Goal: Information Seeking & Learning: Learn about a topic

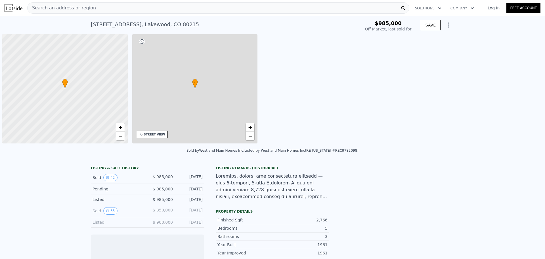
scroll to position [0, 2]
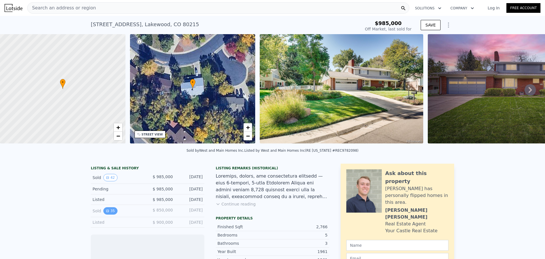
click at [112, 209] on button "35" at bounding box center [110, 210] width 14 height 7
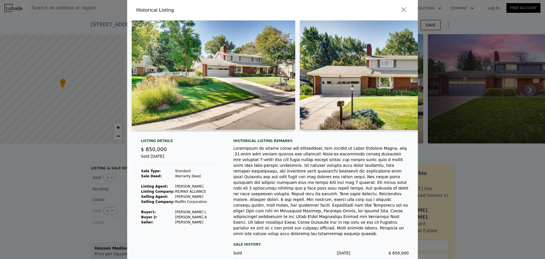
click at [407, 76] on img at bounding box center [382, 74] width 164 height 109
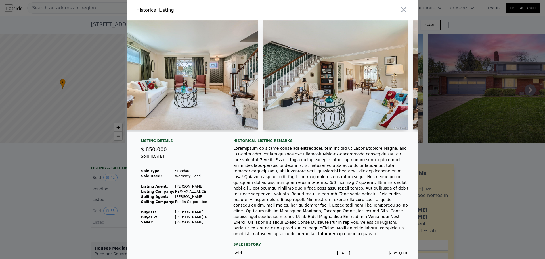
scroll to position [0, 519]
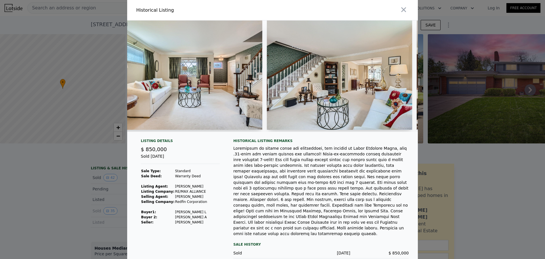
click at [232, 61] on img at bounding box center [189, 74] width 145 height 109
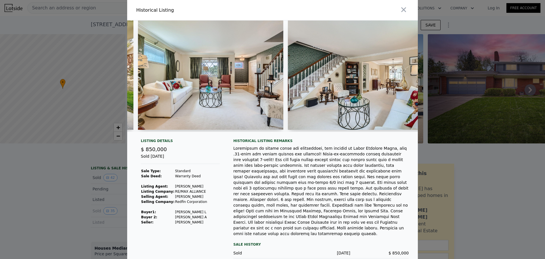
scroll to position [0, 498]
click at [261, 86] on img at bounding box center [211, 74] width 145 height 109
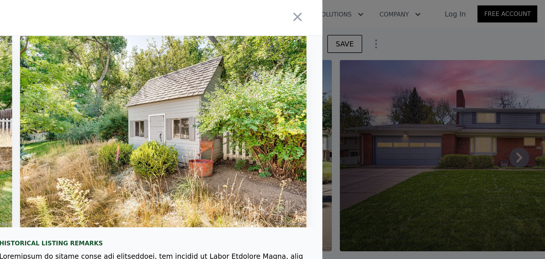
scroll to position [0, 0]
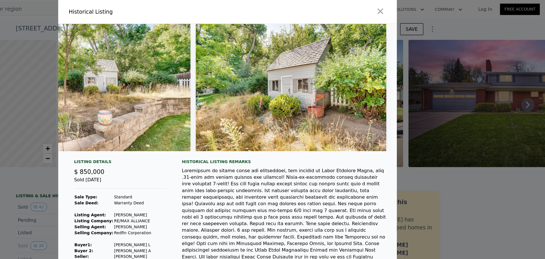
click at [247, 151] on div at bounding box center [322, 188] width 176 height 91
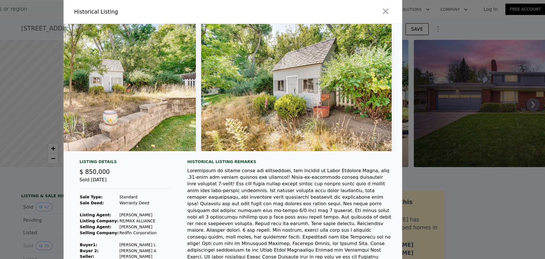
type input "$ 1,188,000"
type input "$ 50,519"
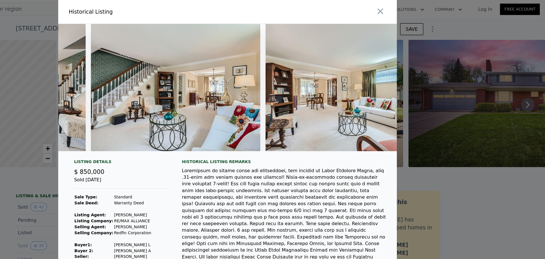
scroll to position [0, 632]
